Goal: Find specific page/section: Find specific page/section

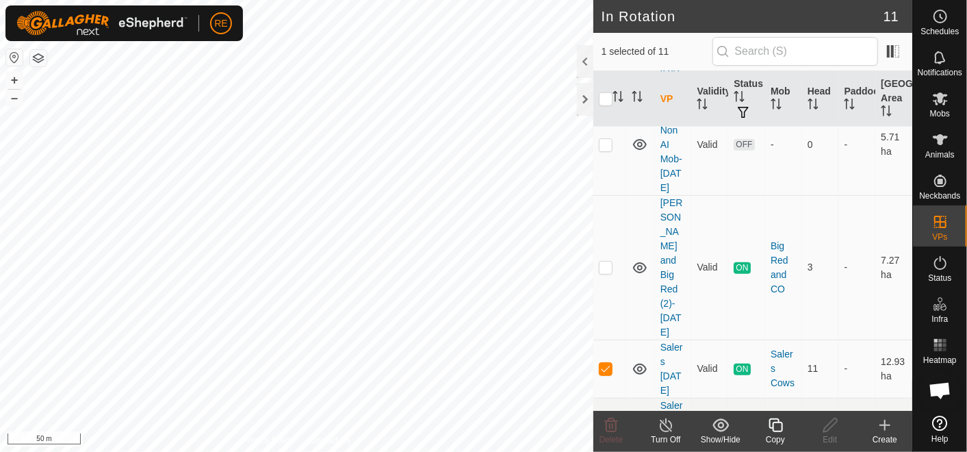
scroll to position [741, 0]
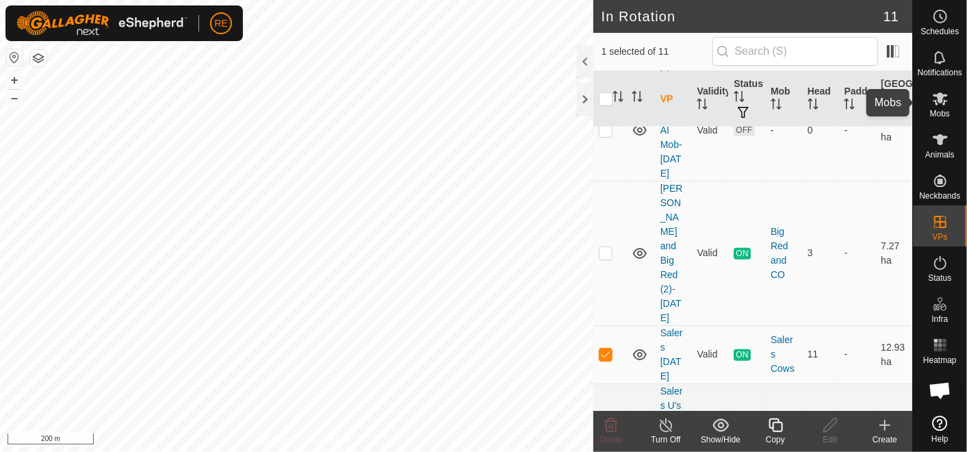
click at [936, 97] on icon at bounding box center [940, 98] width 16 height 16
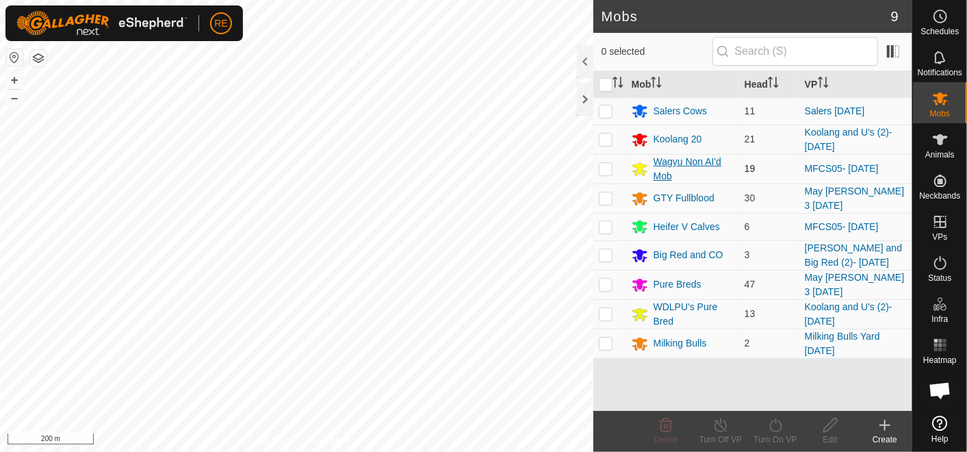
click at [684, 165] on div "Wagyu Non AI'd Mob" at bounding box center [694, 169] width 80 height 29
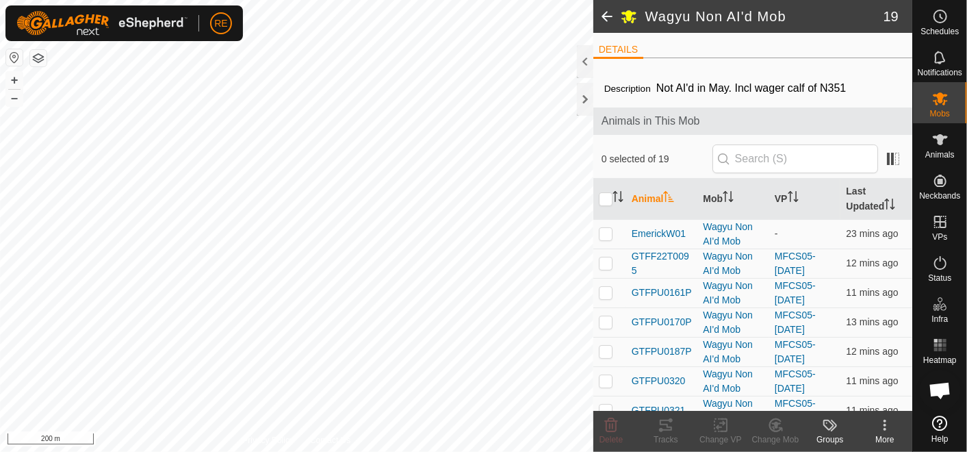
click at [612, 12] on span at bounding box center [606, 16] width 27 height 33
